Goal: Transaction & Acquisition: Purchase product/service

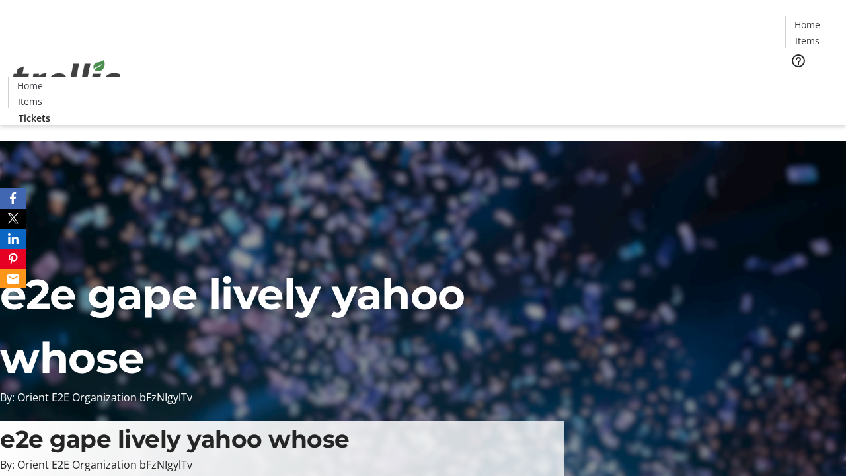
click at [795, 77] on span "Tickets" at bounding box center [811, 84] width 32 height 14
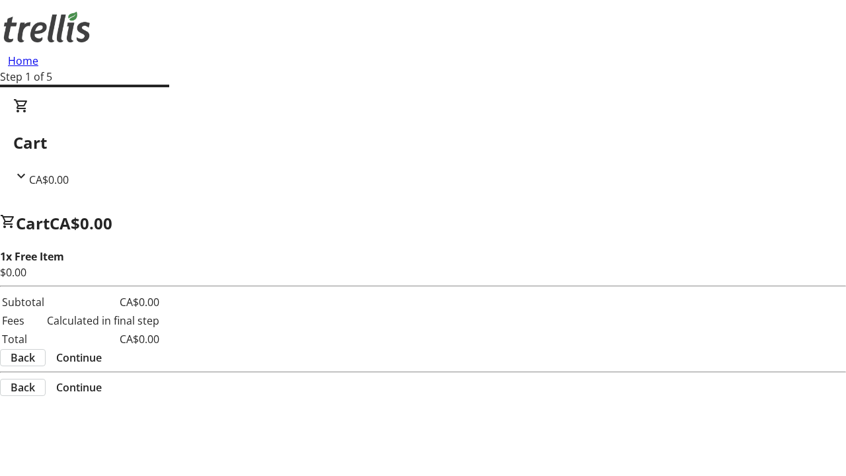
click at [102, 349] on span "Continue" at bounding box center [79, 357] width 46 height 16
